Goal: Check status: Check status

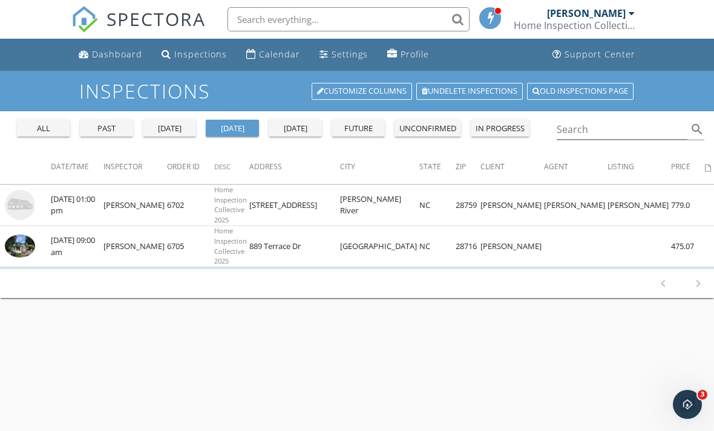
click at [19, 248] on img at bounding box center [20, 246] width 30 height 23
click at [116, 128] on div "past" at bounding box center [107, 129] width 44 height 12
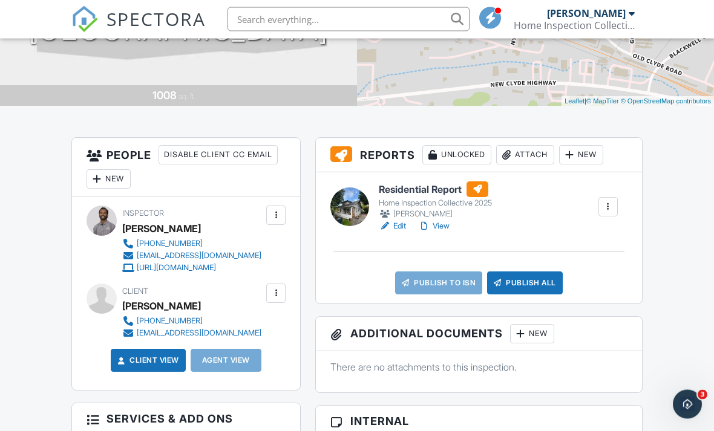
scroll to position [203, 0]
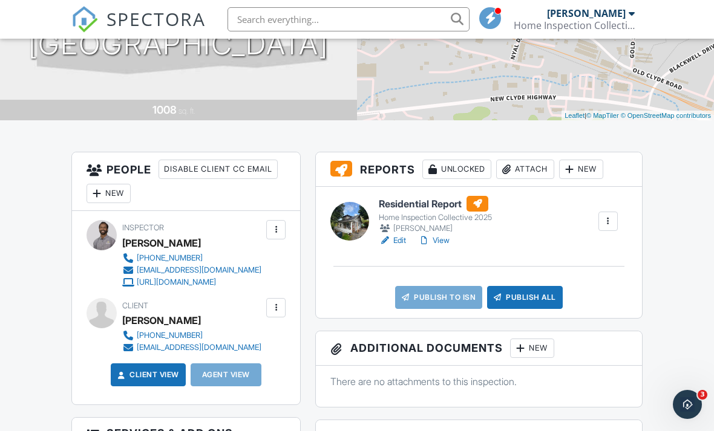
click at [448, 235] on link "View" at bounding box center [433, 241] width 31 height 12
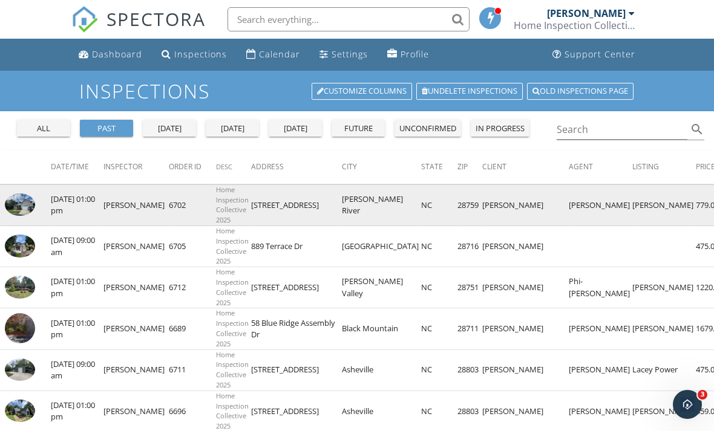
click at [24, 211] on img at bounding box center [20, 205] width 30 height 23
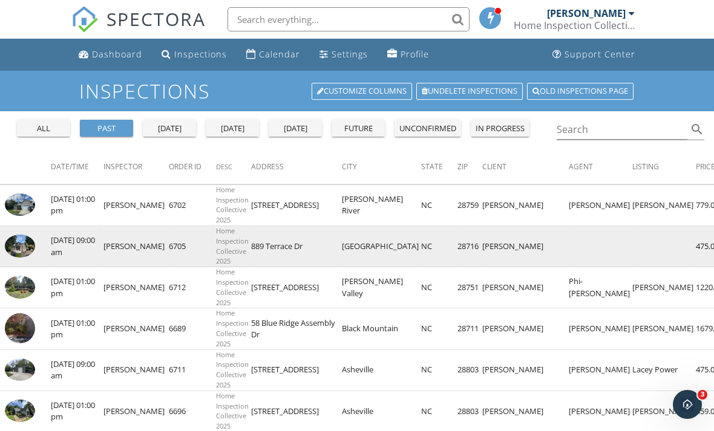
click at [25, 246] on img at bounding box center [20, 246] width 30 height 23
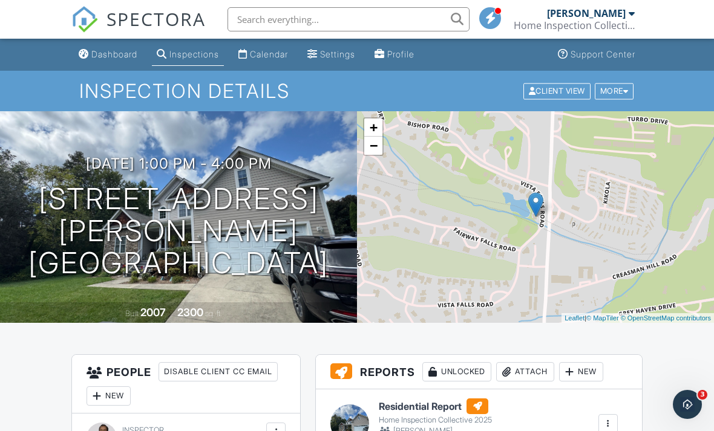
click at [392, 2] on li at bounding box center [344, 19] width 259 height 39
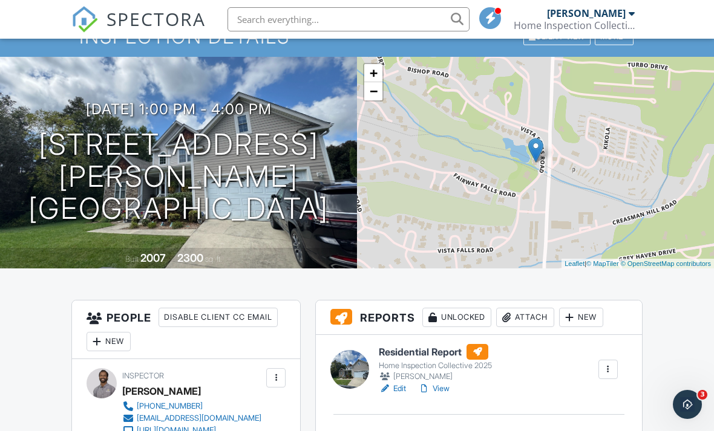
scroll to position [75, 0]
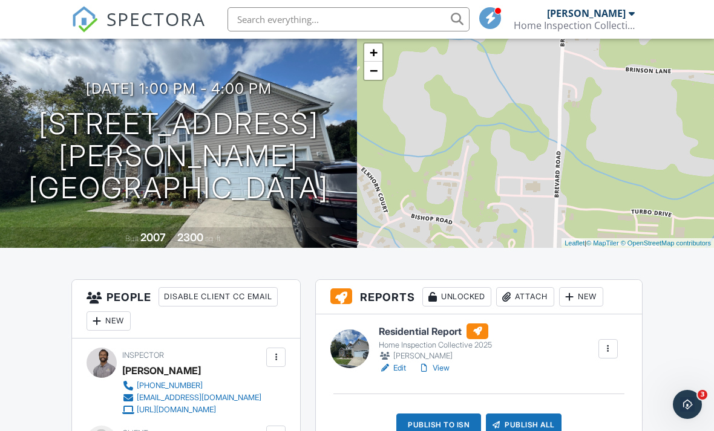
click at [399, 367] on link "Edit" at bounding box center [392, 368] width 27 height 12
